Goal: Find specific page/section: Find specific page/section

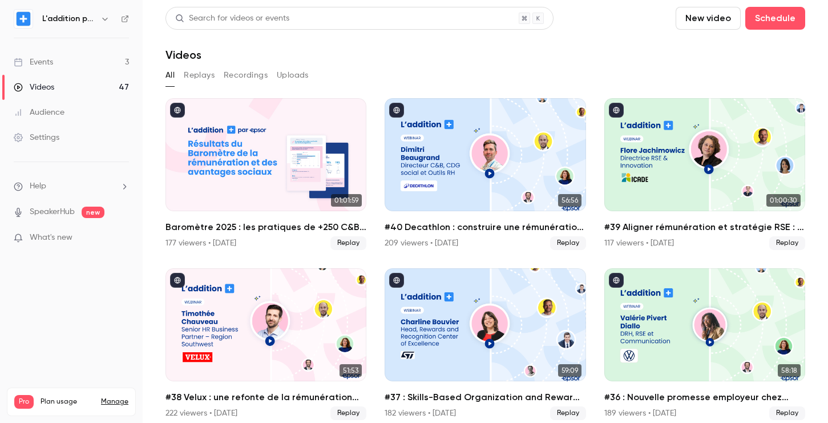
click at [50, 65] on div "Events" at bounding box center [33, 61] width 39 height 11
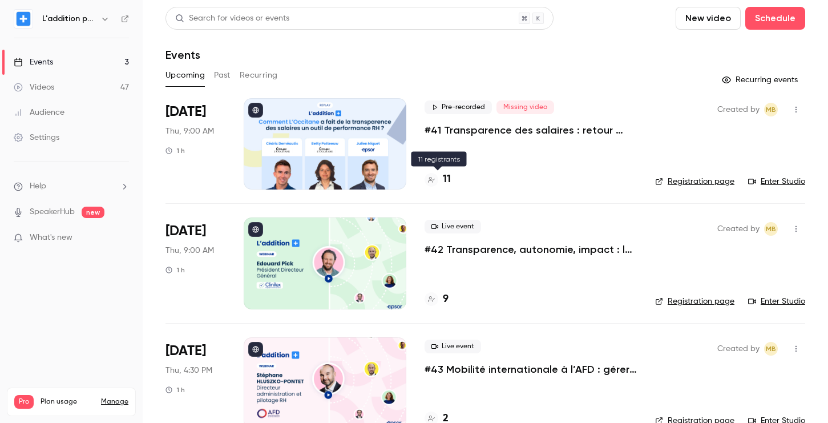
click at [442, 179] on div "11" at bounding box center [438, 179] width 26 height 15
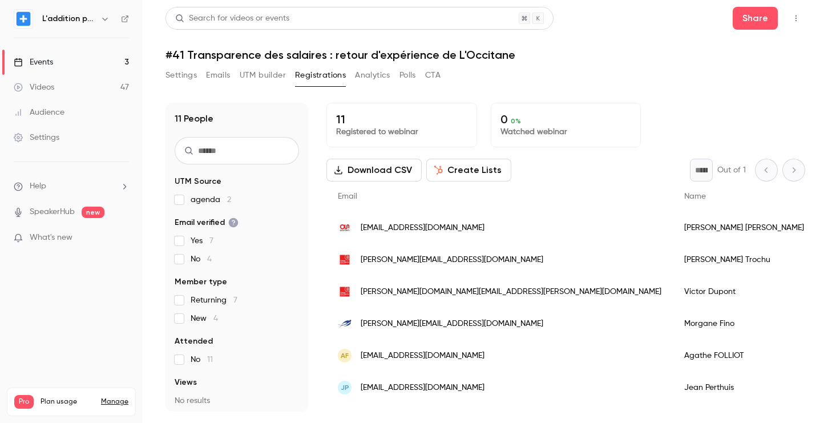
click at [265, 77] on button "UTM builder" at bounding box center [263, 75] width 46 height 18
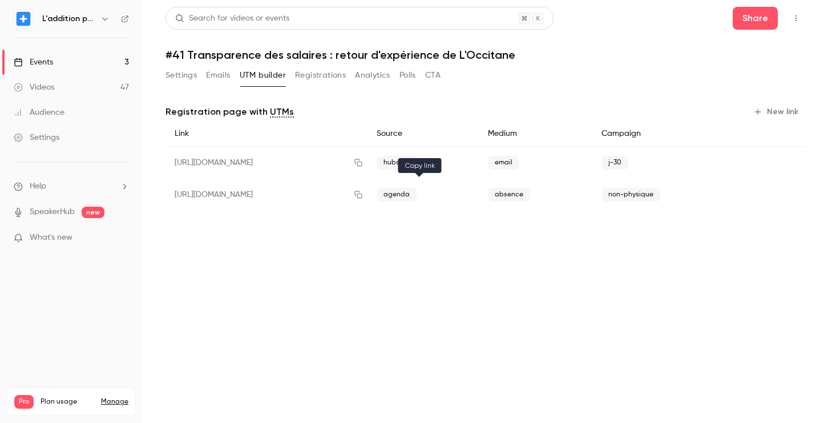
click at [367, 199] on button "button" at bounding box center [358, 194] width 18 height 18
click at [367, 188] on button "button" at bounding box center [358, 194] width 18 height 18
